Goal: Task Accomplishment & Management: Manage account settings

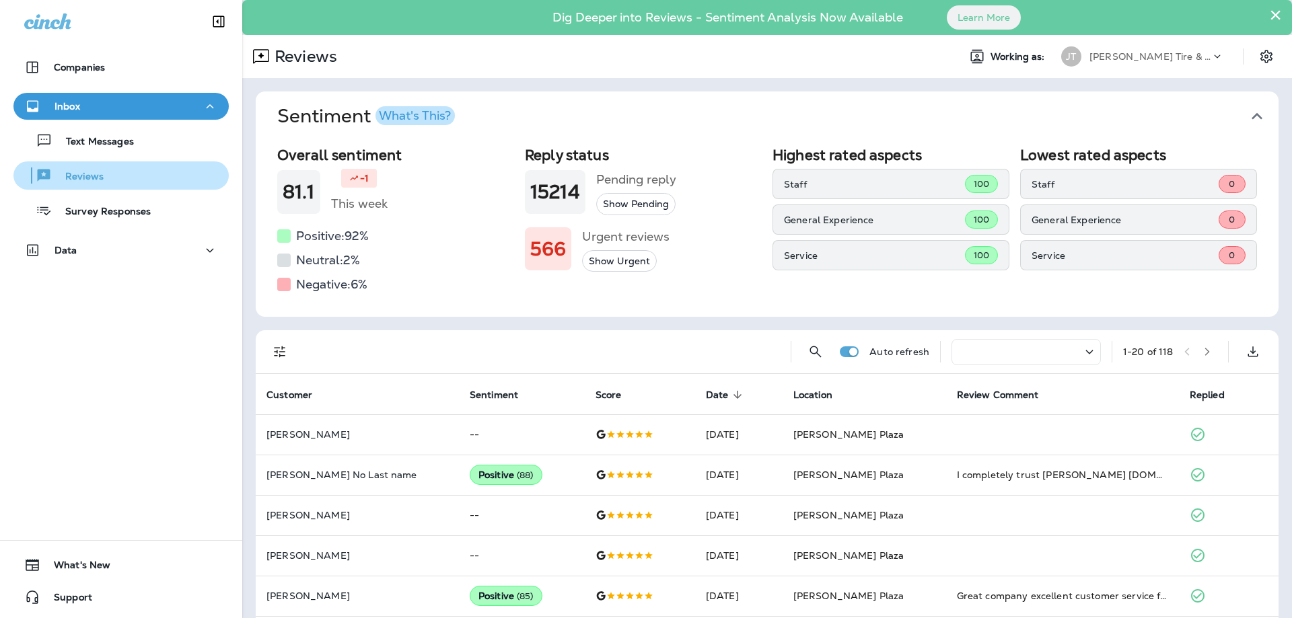
click at [96, 182] on p "Reviews" at bounding box center [78, 177] width 52 height 13
click at [71, 176] on p "Reviews" at bounding box center [78, 177] width 52 height 13
click at [637, 204] on button "Show Pending" at bounding box center [635, 204] width 79 height 22
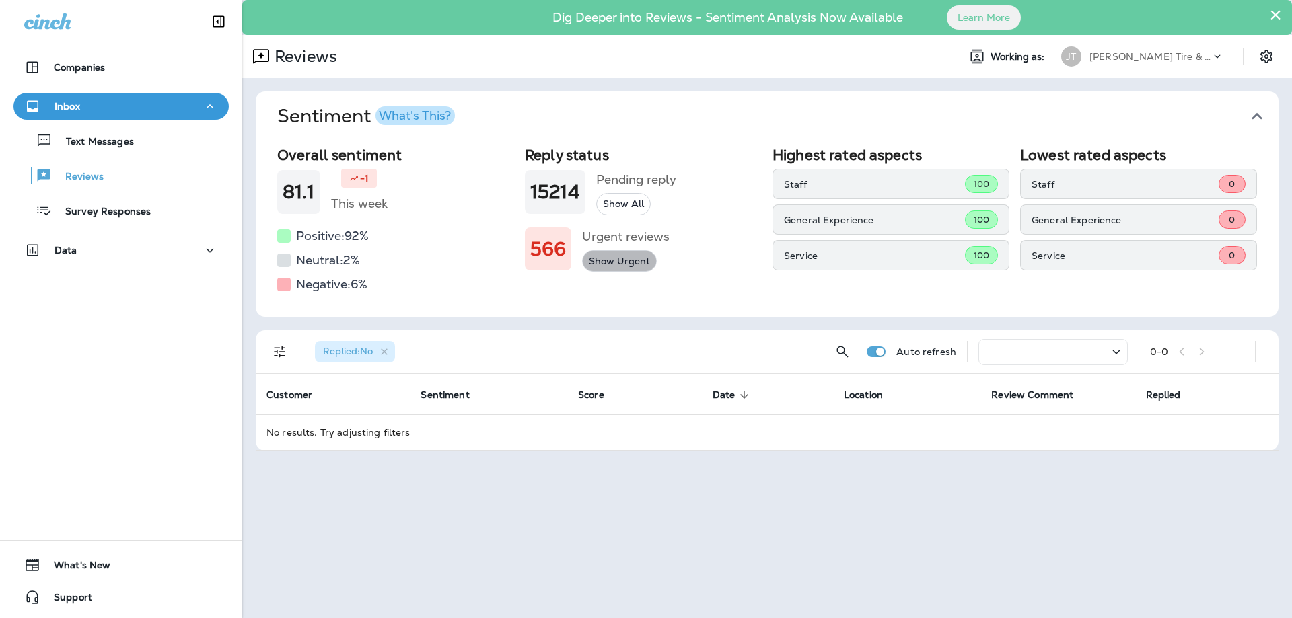
click at [628, 259] on button "Show Urgent" at bounding box center [619, 261] width 75 height 22
click at [638, 204] on button "Show All" at bounding box center [623, 204] width 55 height 22
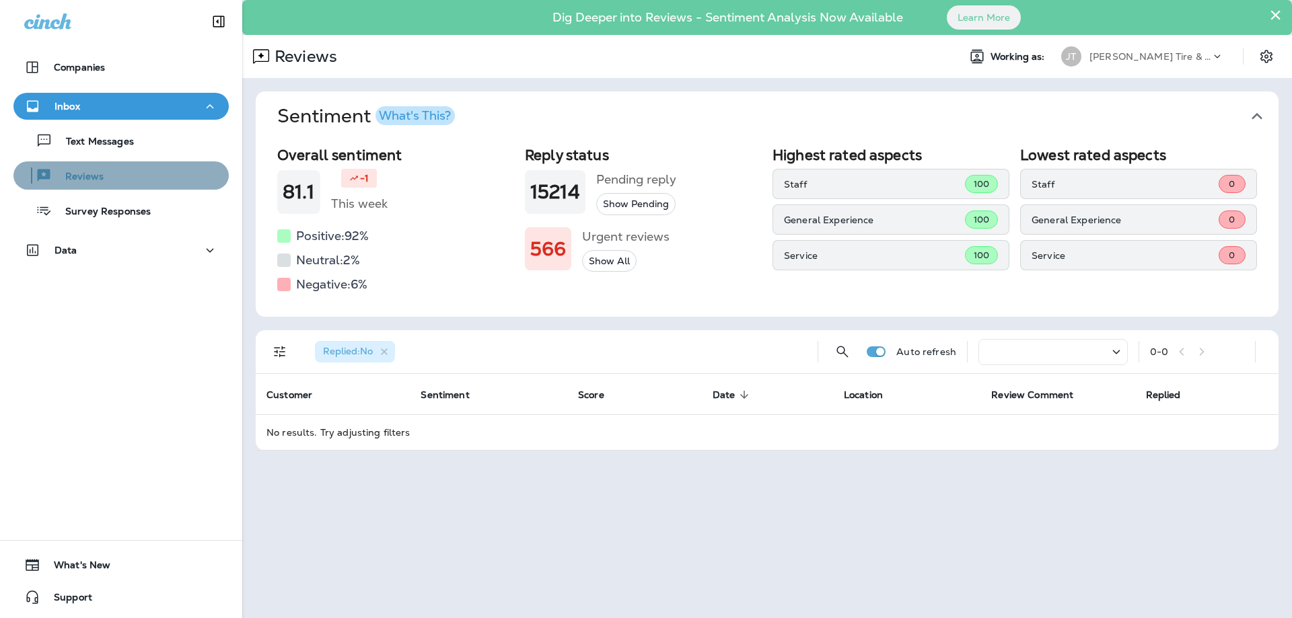
click at [92, 178] on p "Reviews" at bounding box center [78, 177] width 52 height 13
click at [431, 116] on div "What's This?" at bounding box center [415, 116] width 72 height 12
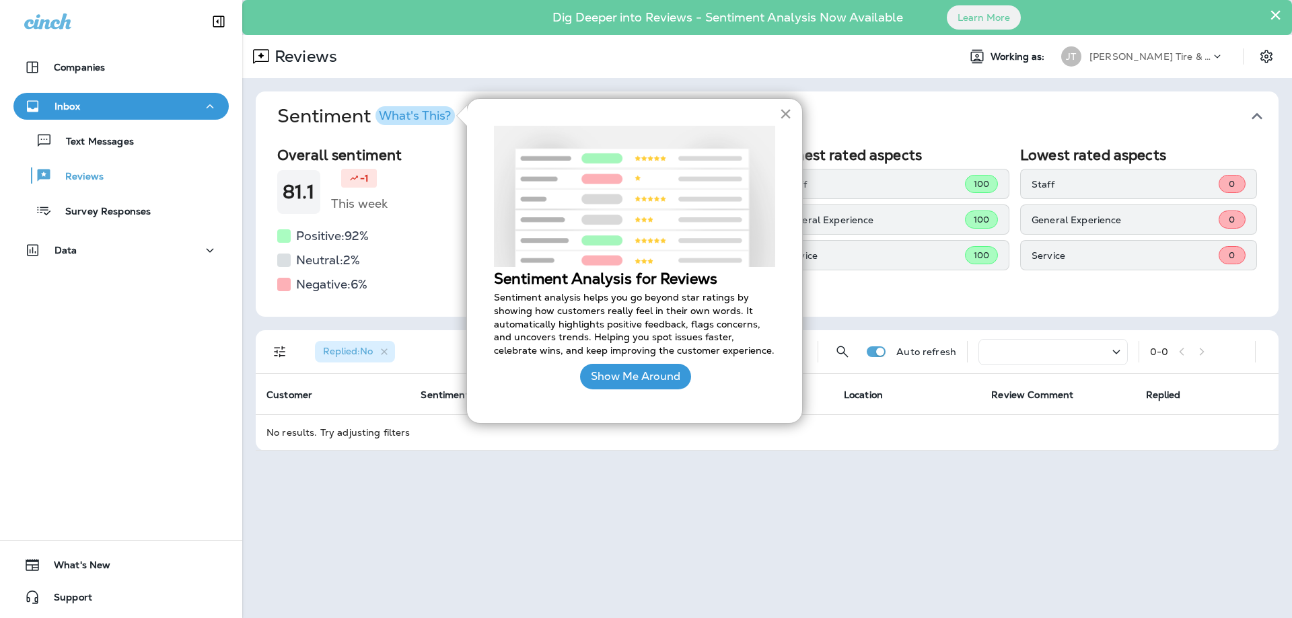
click at [783, 114] on button "×" at bounding box center [785, 114] width 13 height 22
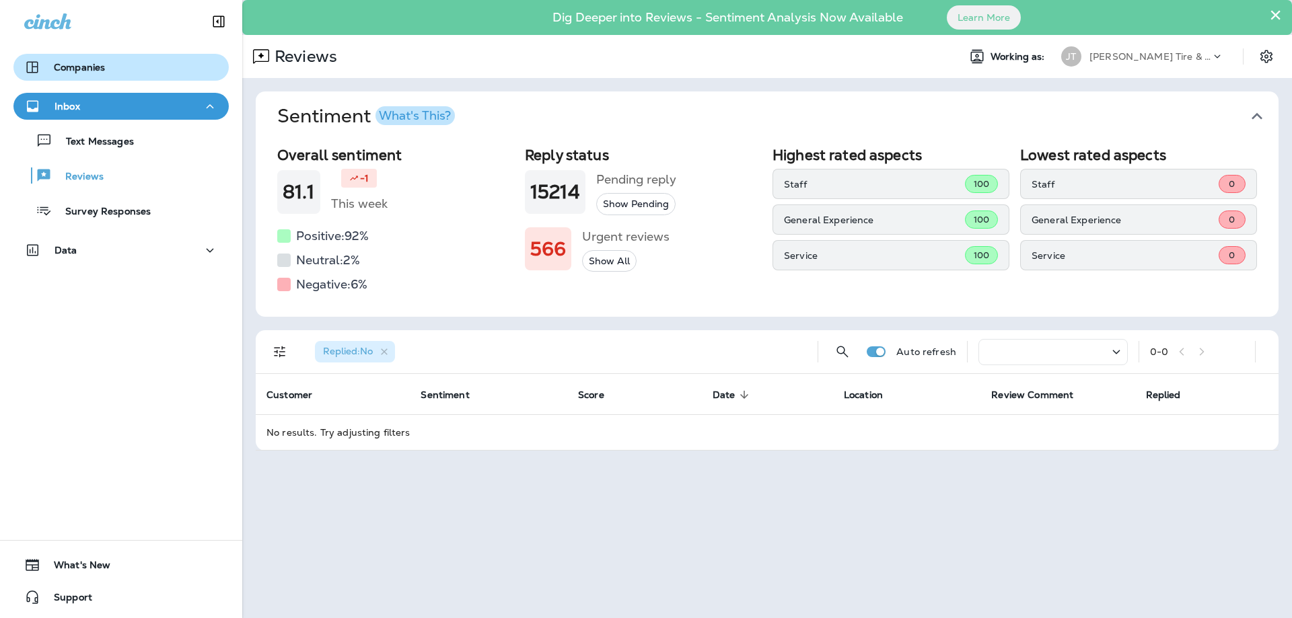
click at [79, 67] on p "Companies" at bounding box center [79, 67] width 51 height 11
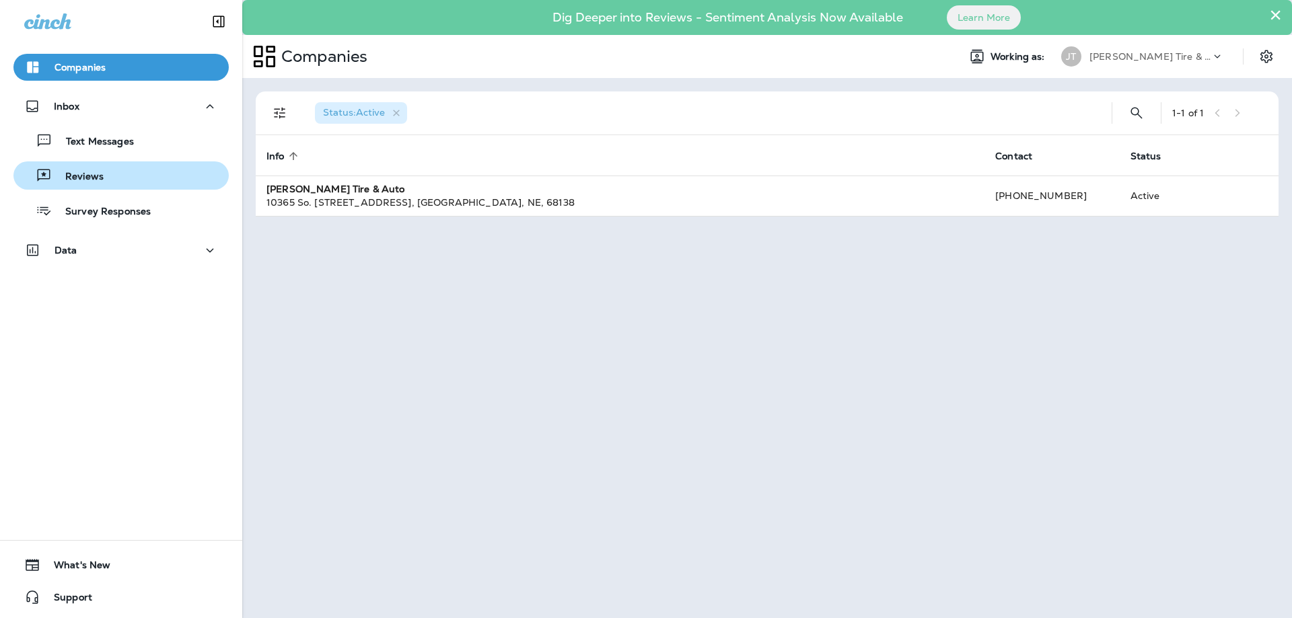
click at [103, 174] on p "Reviews" at bounding box center [78, 177] width 52 height 13
